Goal: Find specific page/section: Find specific page/section

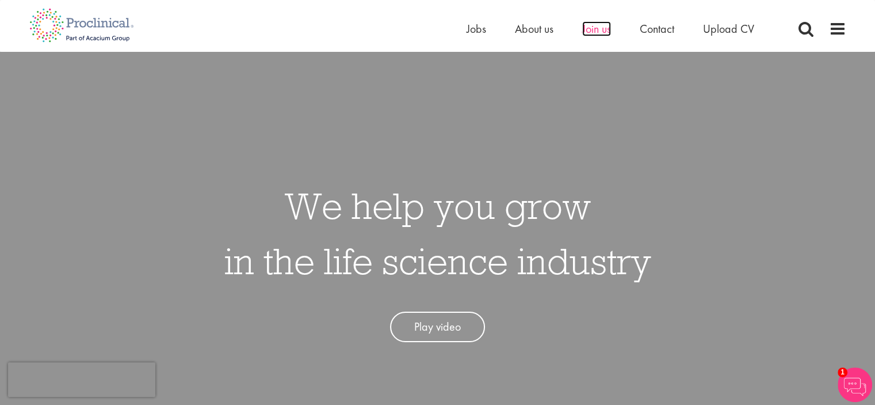
click at [589, 32] on span "Join us" at bounding box center [596, 28] width 29 height 15
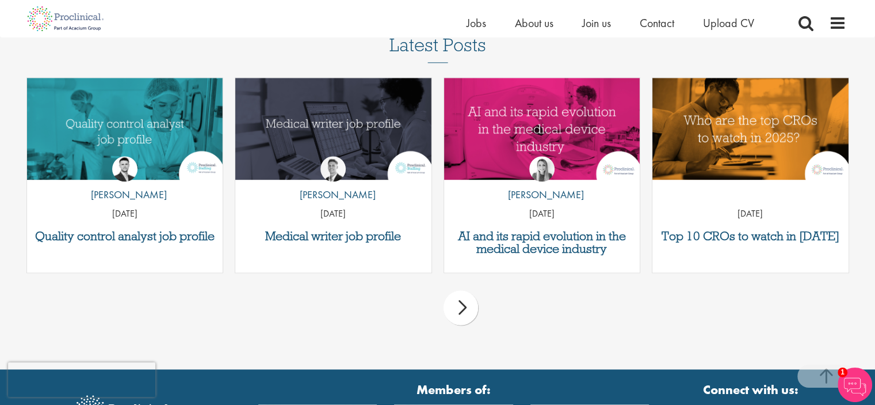
scroll to position [1496, 0]
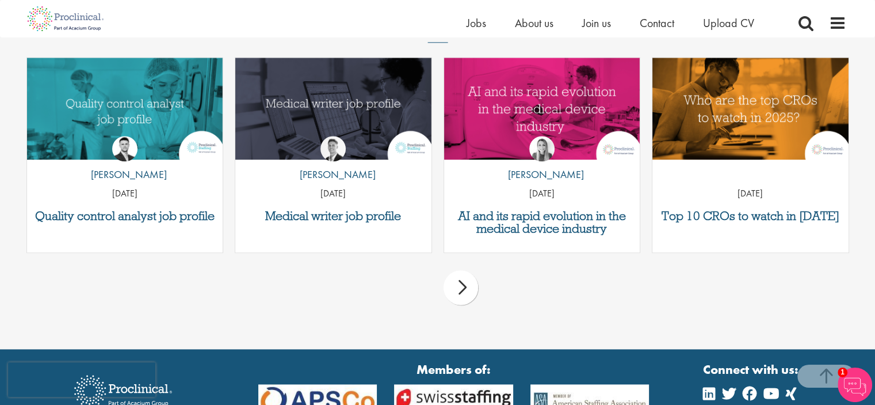
click at [462, 289] on div "next" at bounding box center [461, 287] width 35 height 35
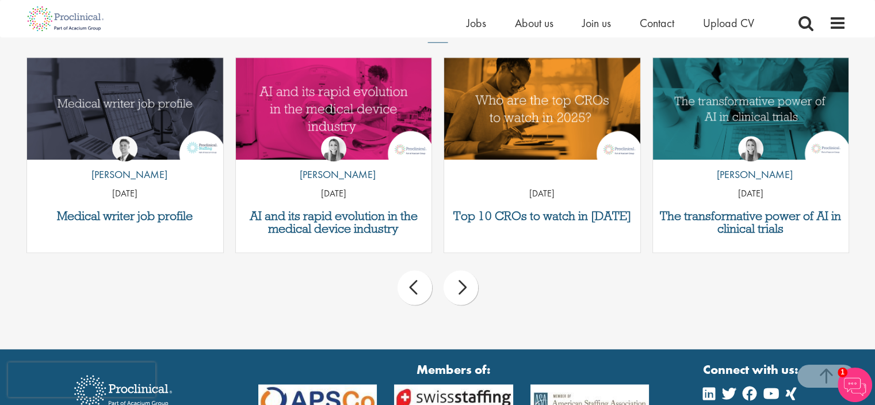
click at [462, 289] on div "next" at bounding box center [461, 287] width 35 height 35
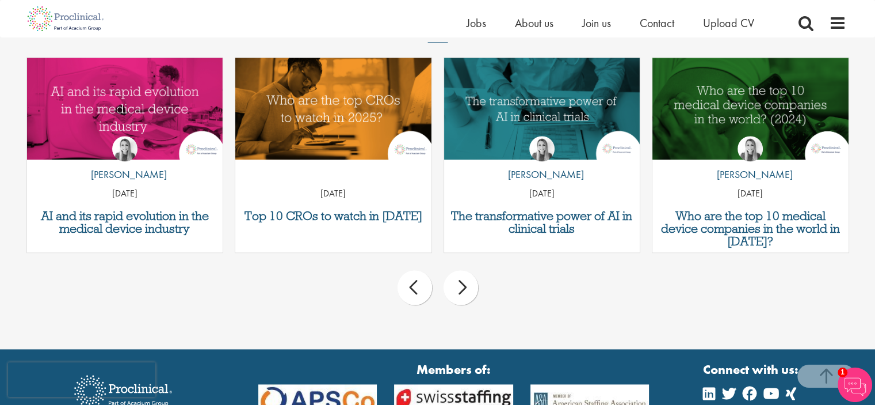
click at [462, 289] on div "next" at bounding box center [461, 287] width 35 height 35
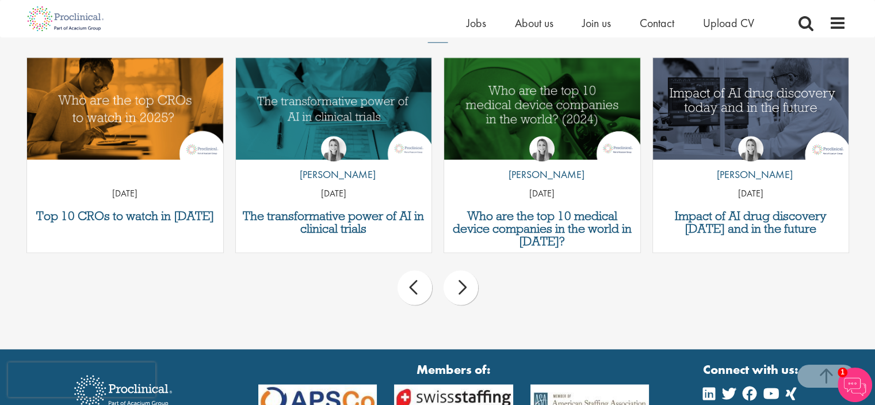
click at [462, 289] on div "next" at bounding box center [461, 287] width 35 height 35
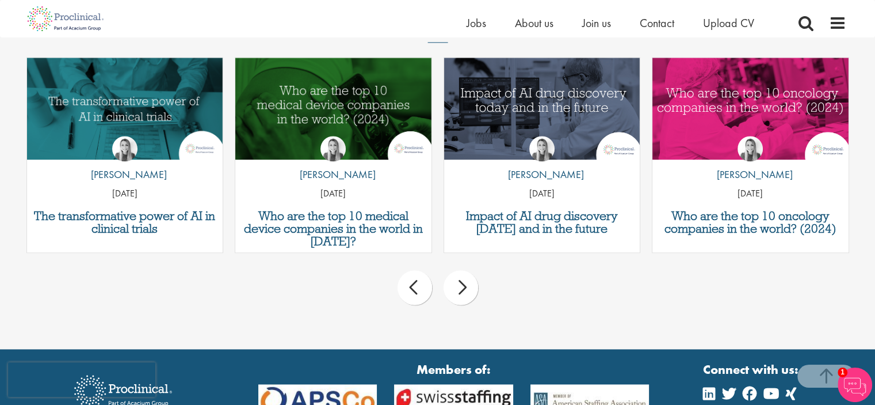
click at [462, 289] on div "next" at bounding box center [461, 287] width 35 height 35
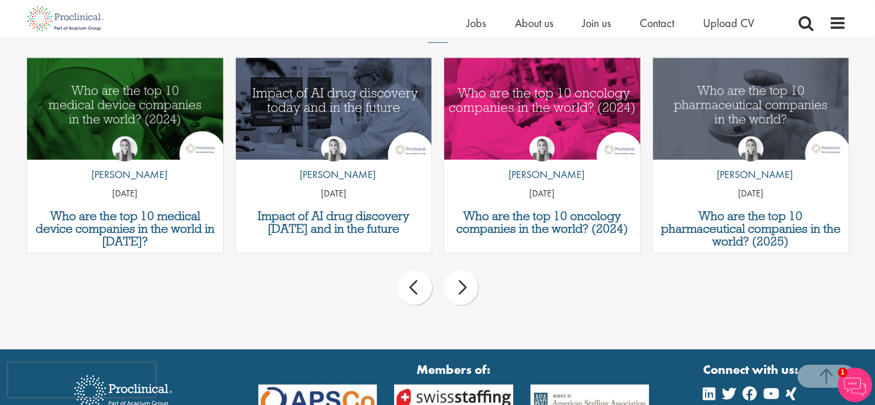
click at [462, 289] on div "next" at bounding box center [461, 287] width 35 height 35
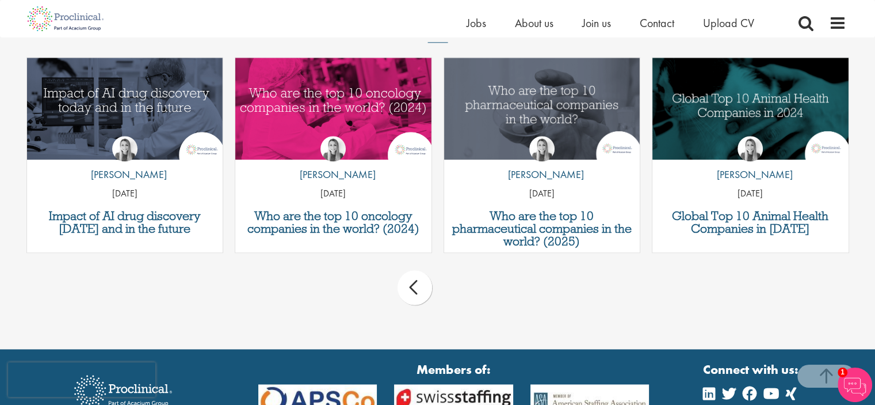
click at [462, 289] on div "prev next" at bounding box center [438, 289] width 834 height 50
click at [412, 289] on div "prev" at bounding box center [415, 287] width 35 height 35
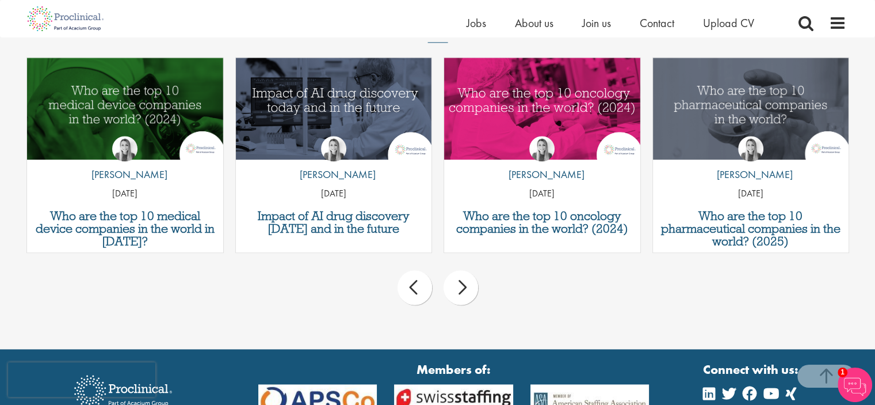
click at [412, 289] on div "prev" at bounding box center [415, 287] width 35 height 35
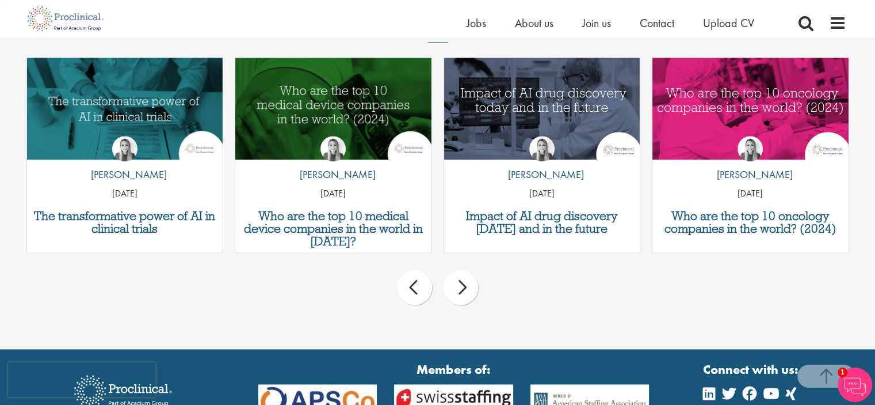
click at [412, 289] on div "prev" at bounding box center [415, 287] width 35 height 35
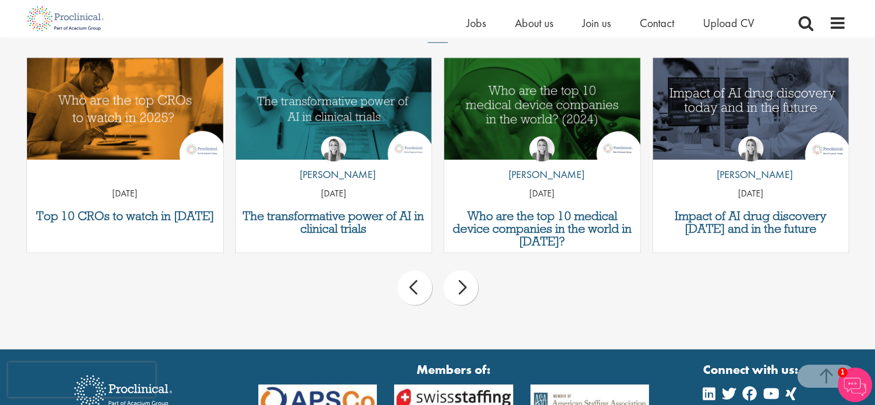
click at [412, 289] on div "prev" at bounding box center [415, 287] width 35 height 35
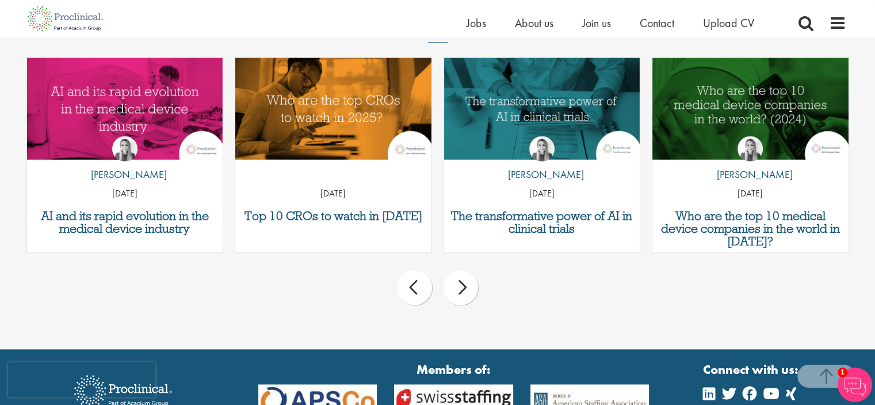
click at [412, 289] on div "prev" at bounding box center [415, 287] width 35 height 35
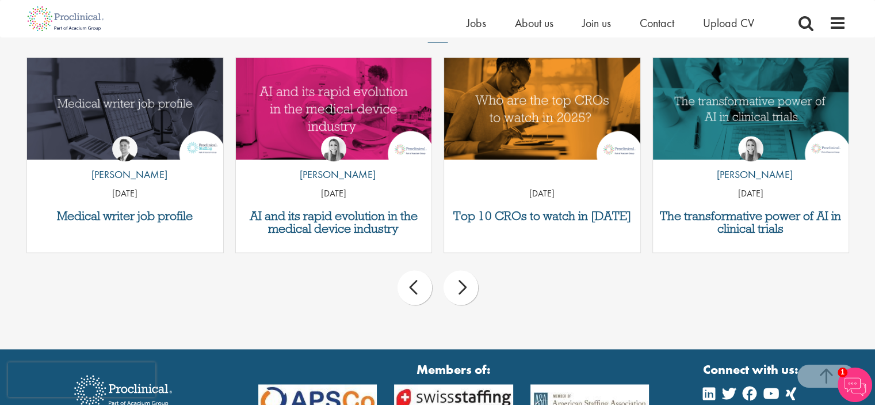
click at [412, 289] on div "prev" at bounding box center [415, 287] width 35 height 35
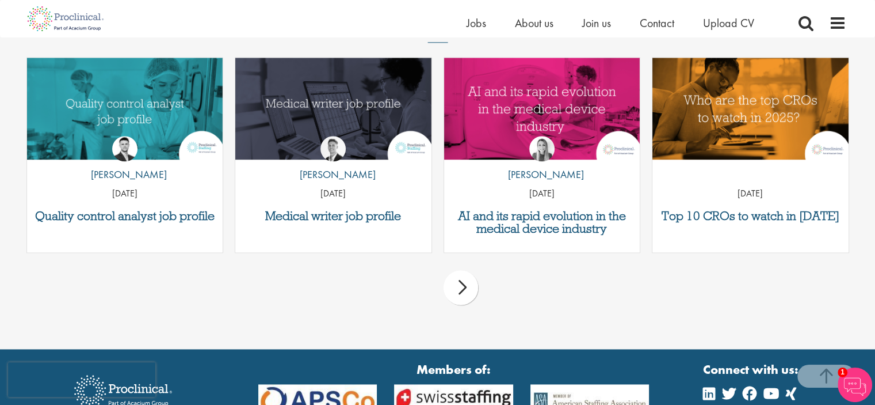
click at [412, 289] on div "prev next" at bounding box center [438, 289] width 834 height 50
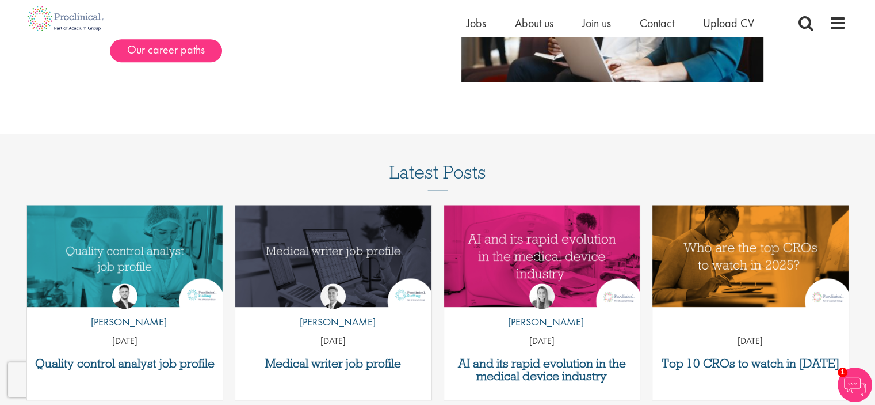
scroll to position [1151, 0]
